Goal: Information Seeking & Learning: Learn about a topic

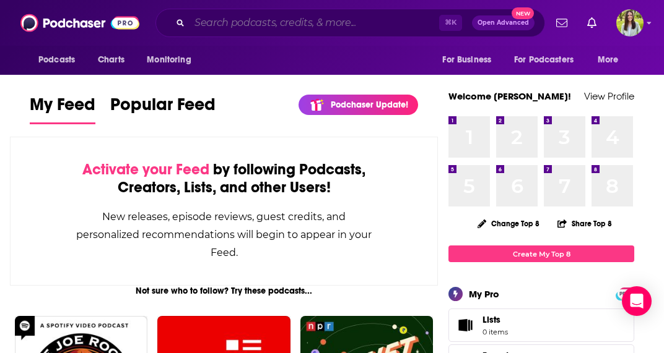
click at [273, 20] on input "Search podcasts, credits, & more..." at bounding box center [313, 23] width 249 height 20
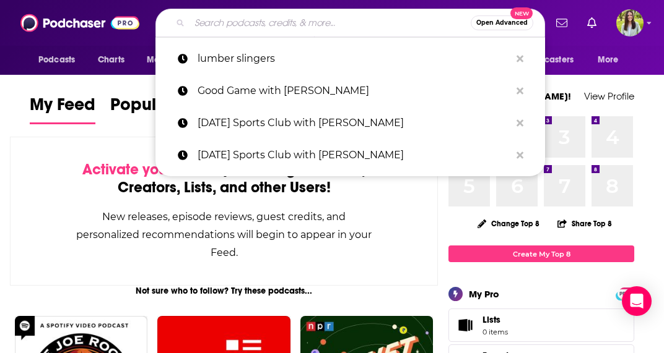
paste input "Let's be Blunt with Montel (Podcast)"
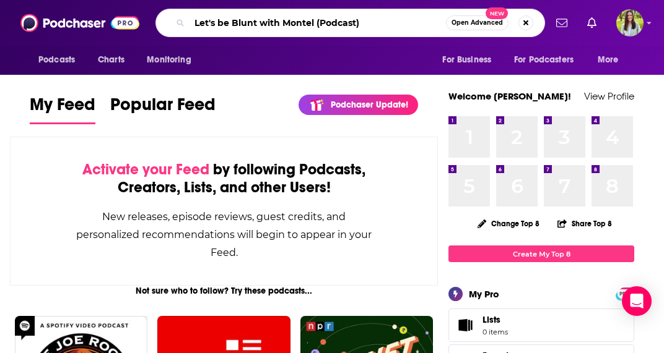
drag, startPoint x: 316, startPoint y: 24, endPoint x: 399, endPoint y: 23, distance: 82.3
click at [399, 24] on input "Let's be Blunt with Montel (Podcast)" at bounding box center [317, 23] width 256 height 20
type input "Let's be Blunt with Montel"
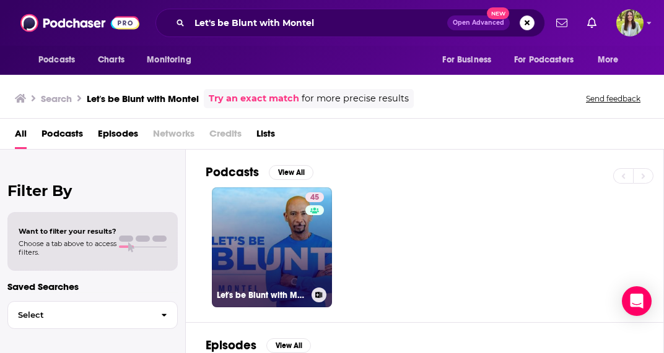
click at [280, 235] on link "45 Let's be Blunt with Montel" at bounding box center [272, 248] width 120 height 120
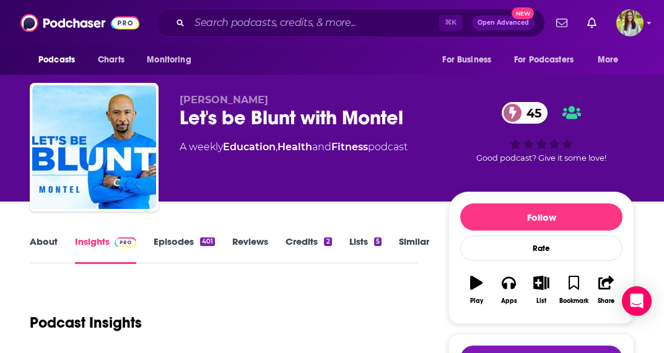
click at [51, 236] on link "About" at bounding box center [44, 250] width 28 height 28
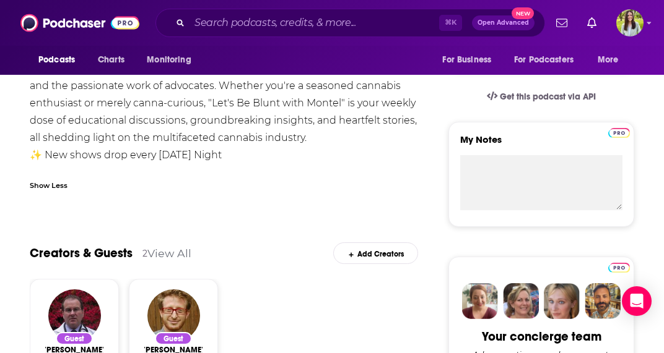
scroll to position [415, 4]
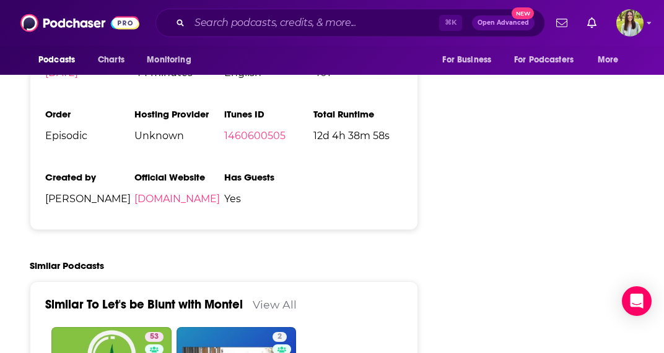
scroll to position [2282, 11]
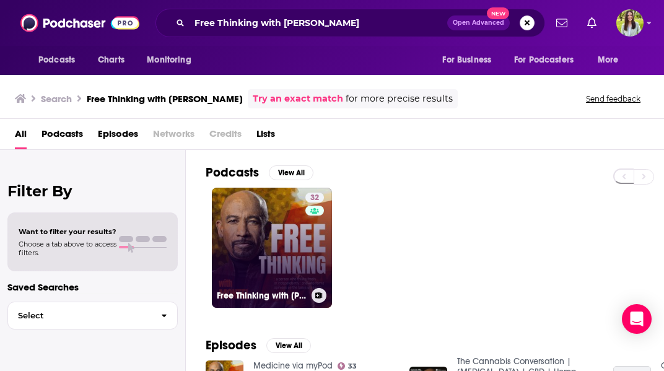
click at [289, 243] on link "32 Free Thinking with Montel" at bounding box center [272, 248] width 120 height 120
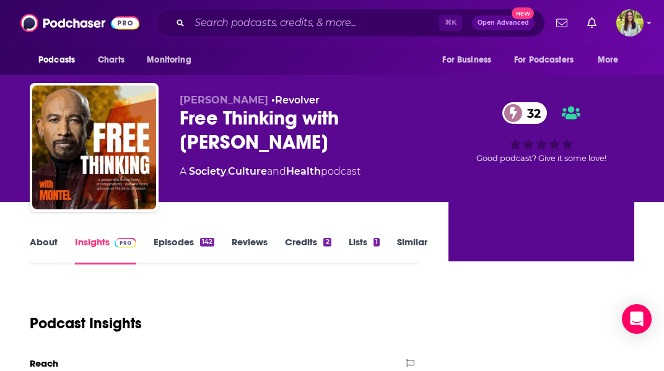
click at [43, 238] on link "About" at bounding box center [44, 250] width 28 height 28
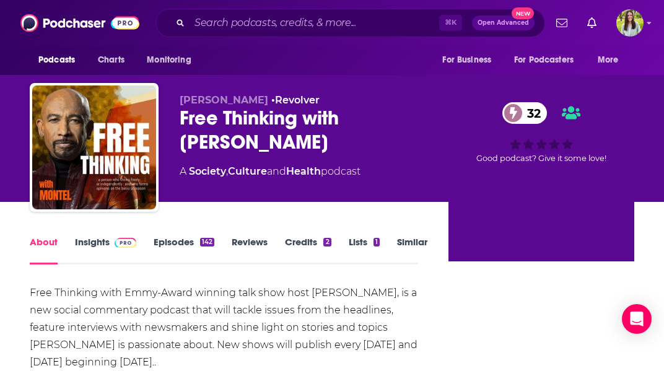
scroll to position [131, 0]
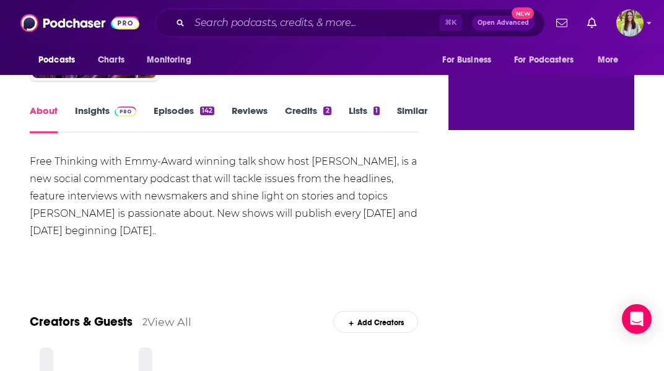
click at [100, 112] on link "Insights" at bounding box center [105, 119] width 61 height 28
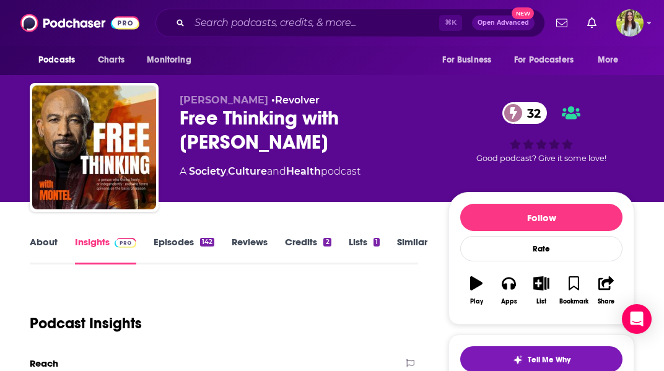
scroll to position [0, 1]
click at [184, 243] on link "Episodes 142" at bounding box center [184, 250] width 61 height 28
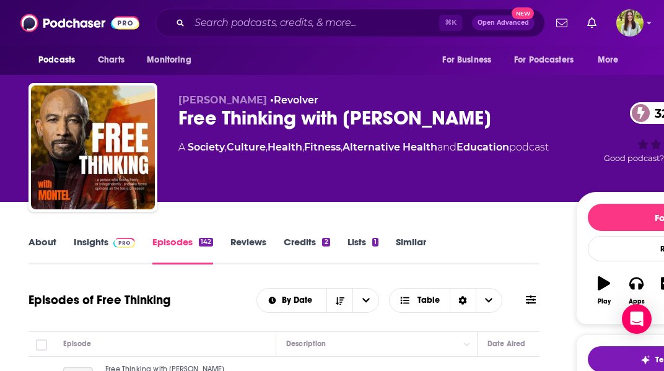
scroll to position [194, 1]
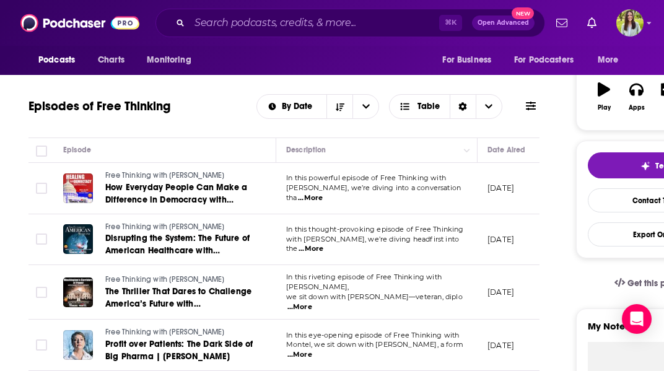
click at [323, 244] on span "...More" at bounding box center [310, 249] width 25 height 10
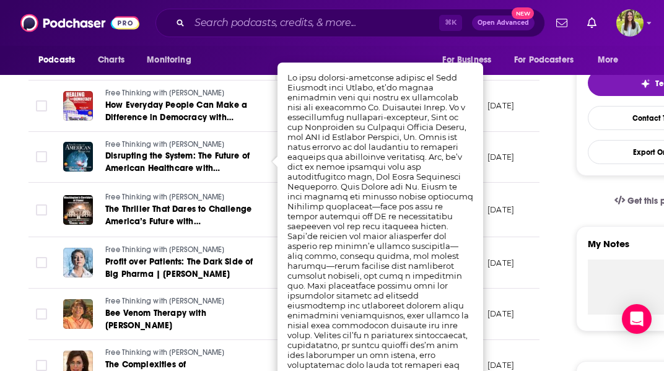
scroll to position [325, 1]
